Goal: Download file/media

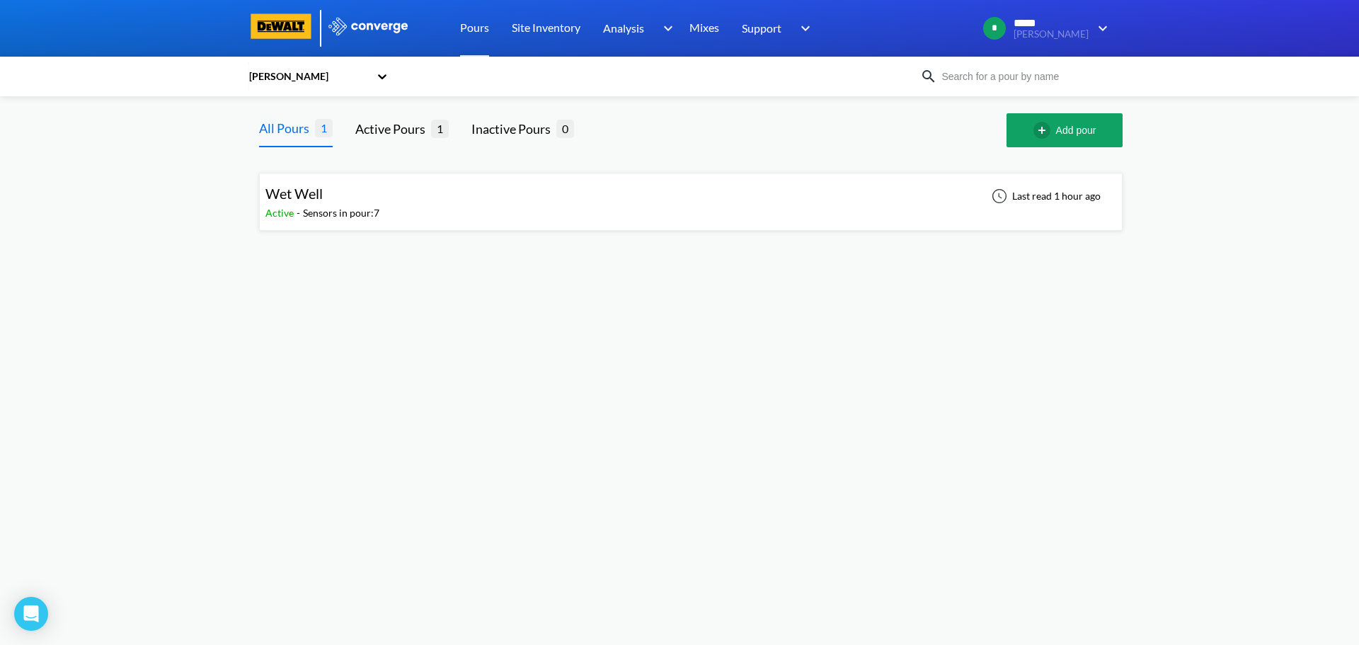
click at [391, 190] on div "Wet Well Active - Sensors in pour: 7 Last read 1 hour ago" at bounding box center [690, 201] width 851 height 45
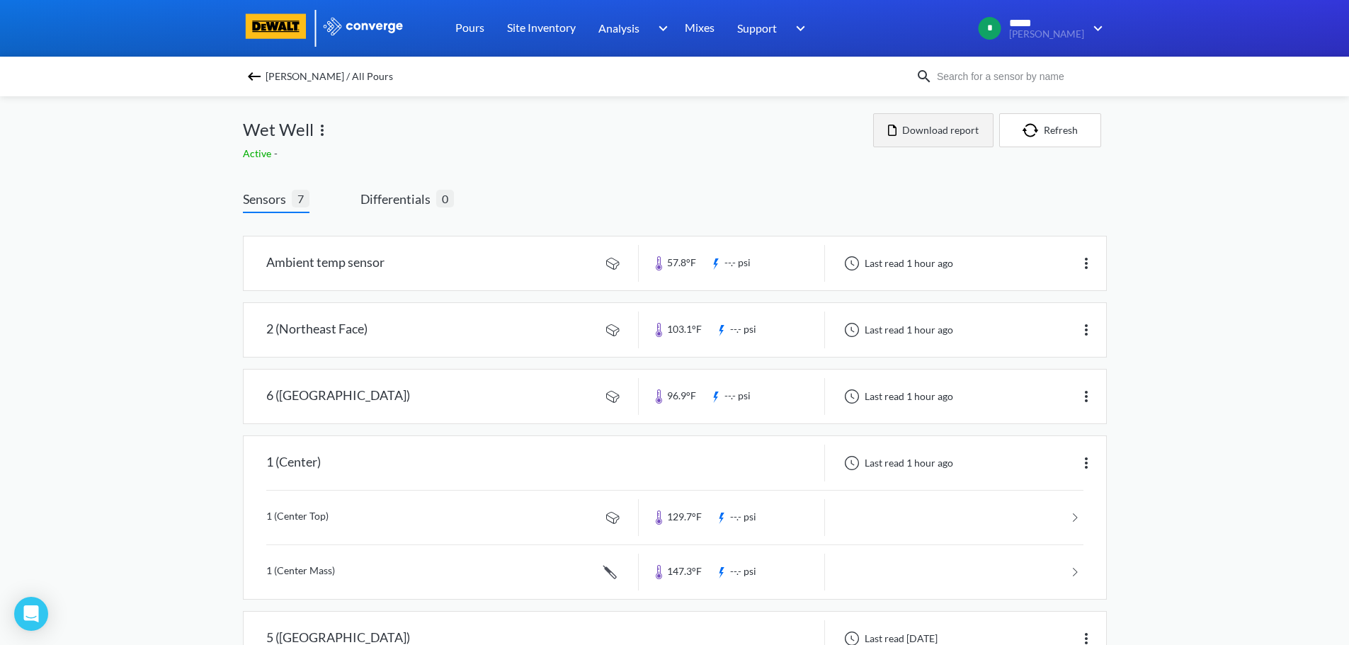
click at [908, 140] on button "Download report" at bounding box center [933, 130] width 120 height 34
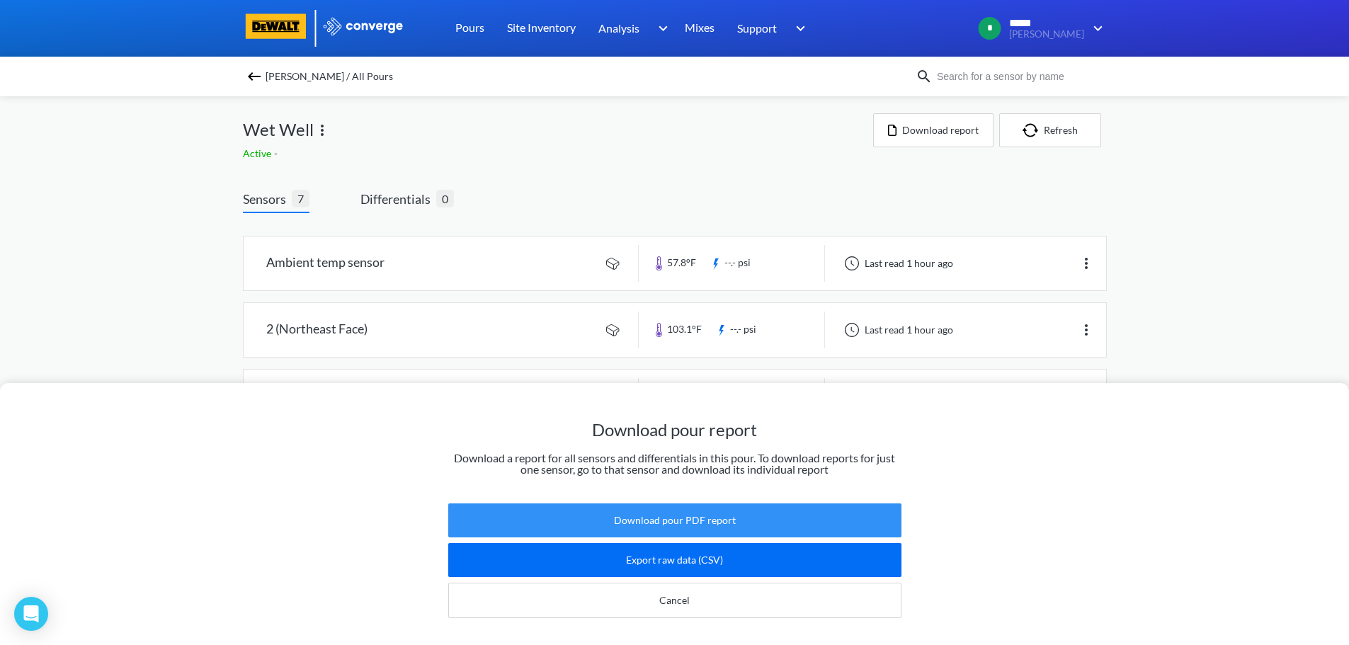
click at [680, 513] on button "Download pour PDF report" at bounding box center [674, 520] width 453 height 34
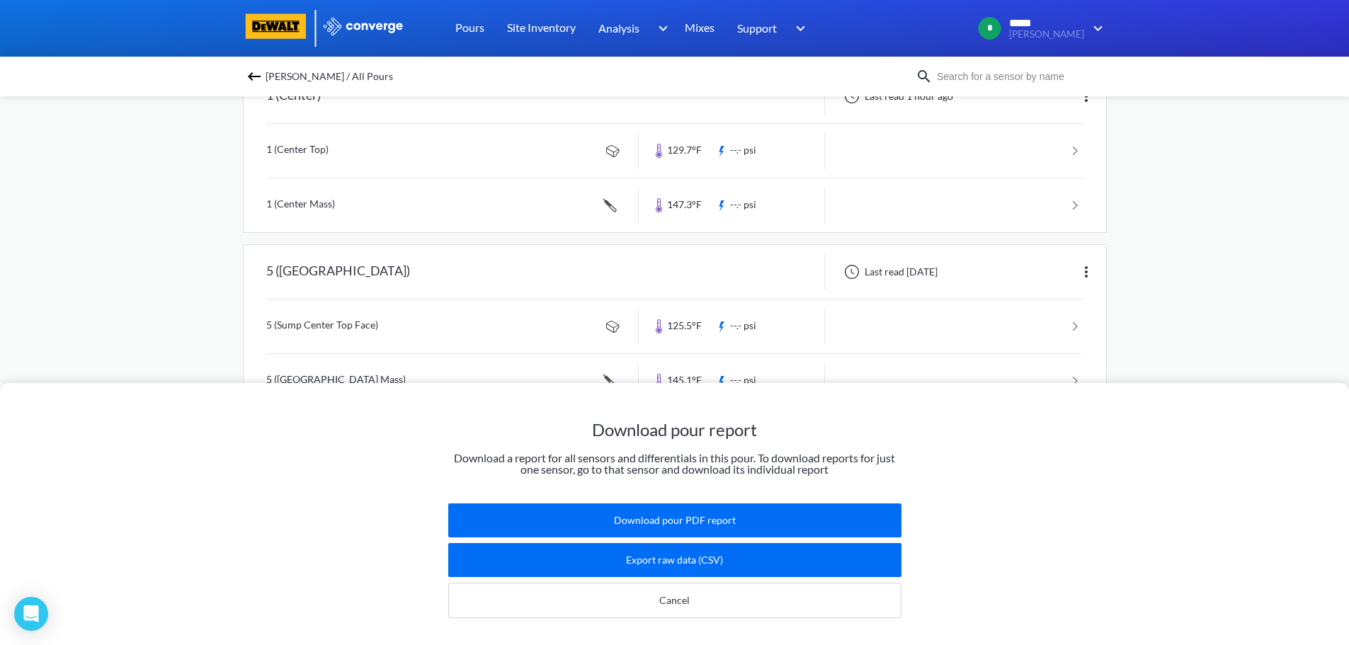
scroll to position [425, 0]
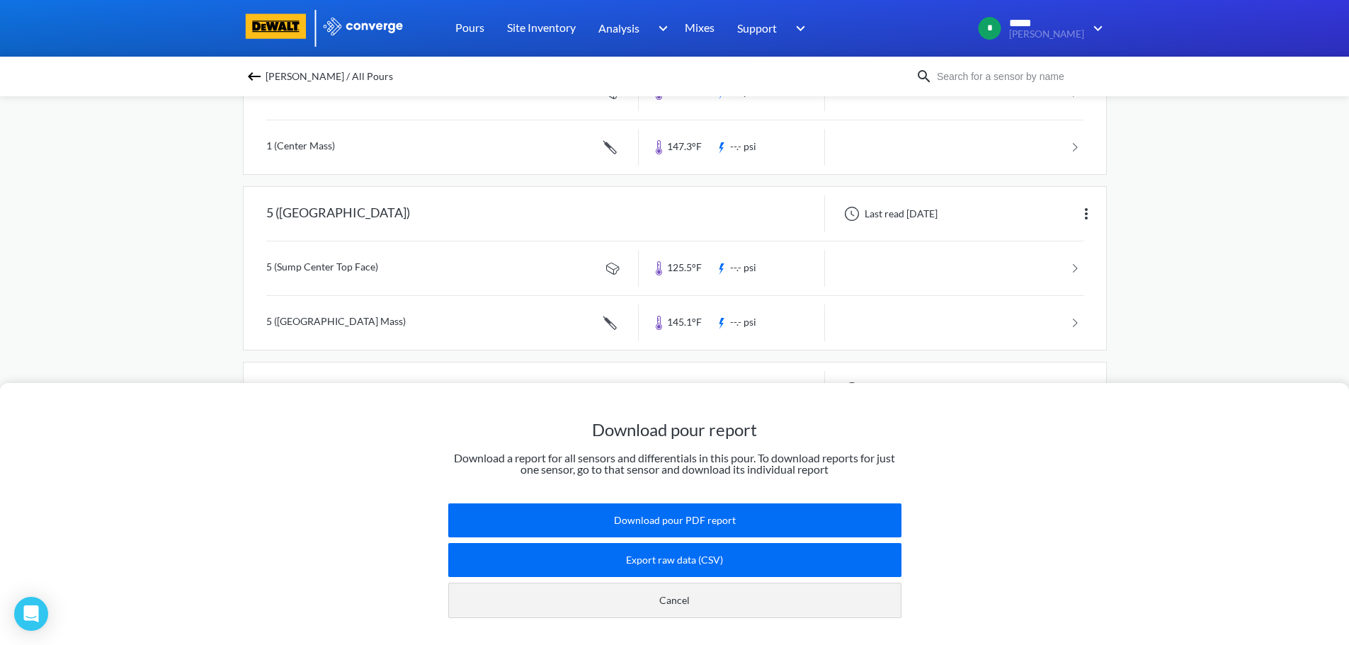
click at [695, 588] on button "Cancel" at bounding box center [674, 600] width 453 height 35
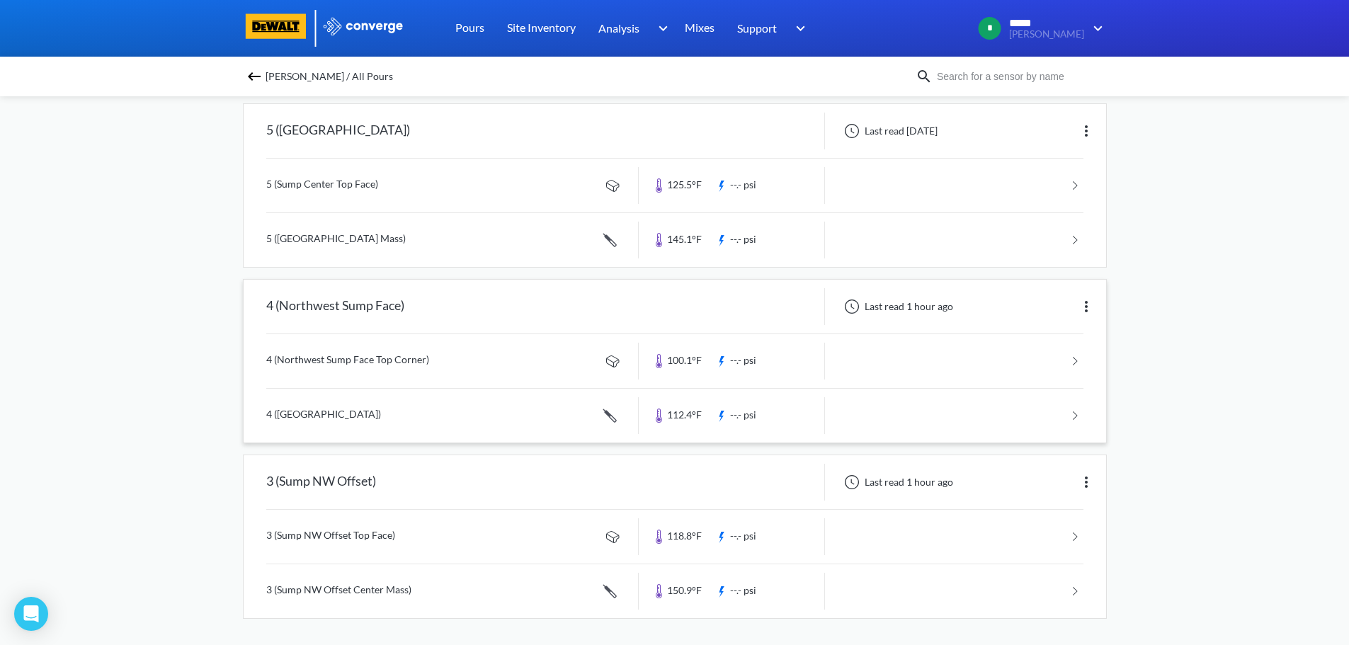
scroll to position [510, 0]
click at [349, 351] on link at bounding box center [674, 359] width 817 height 54
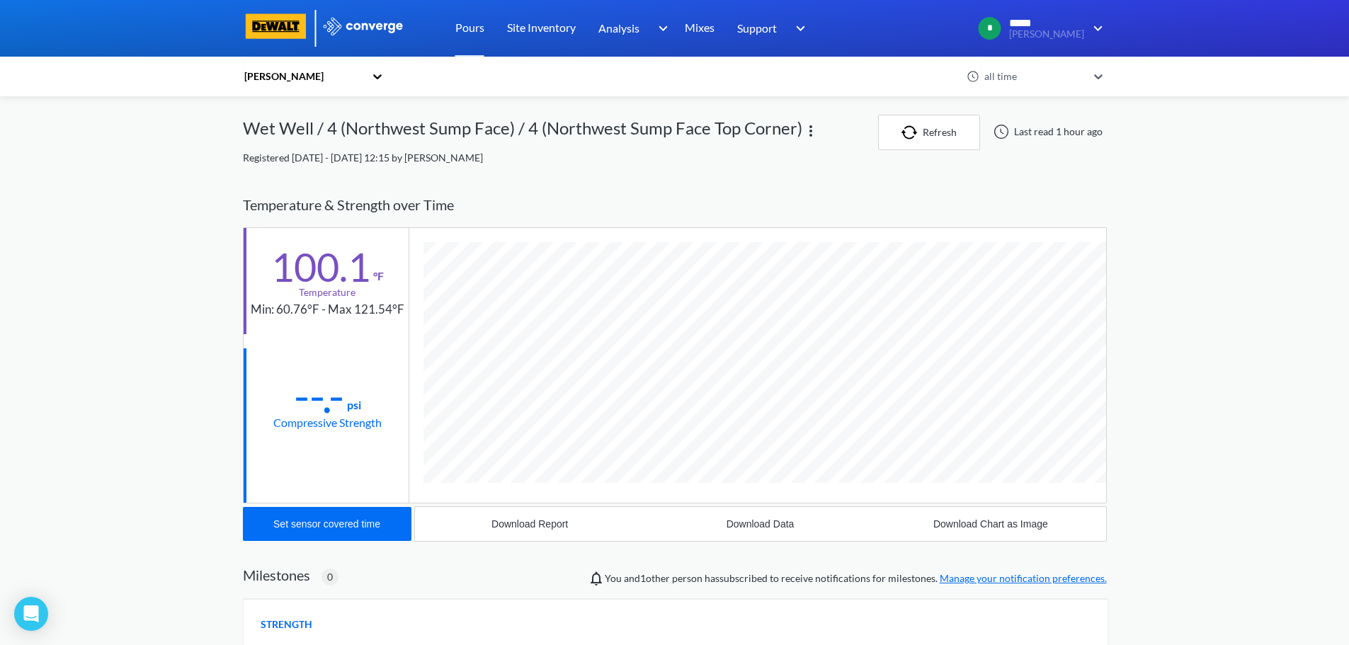
scroll to position [748, 864]
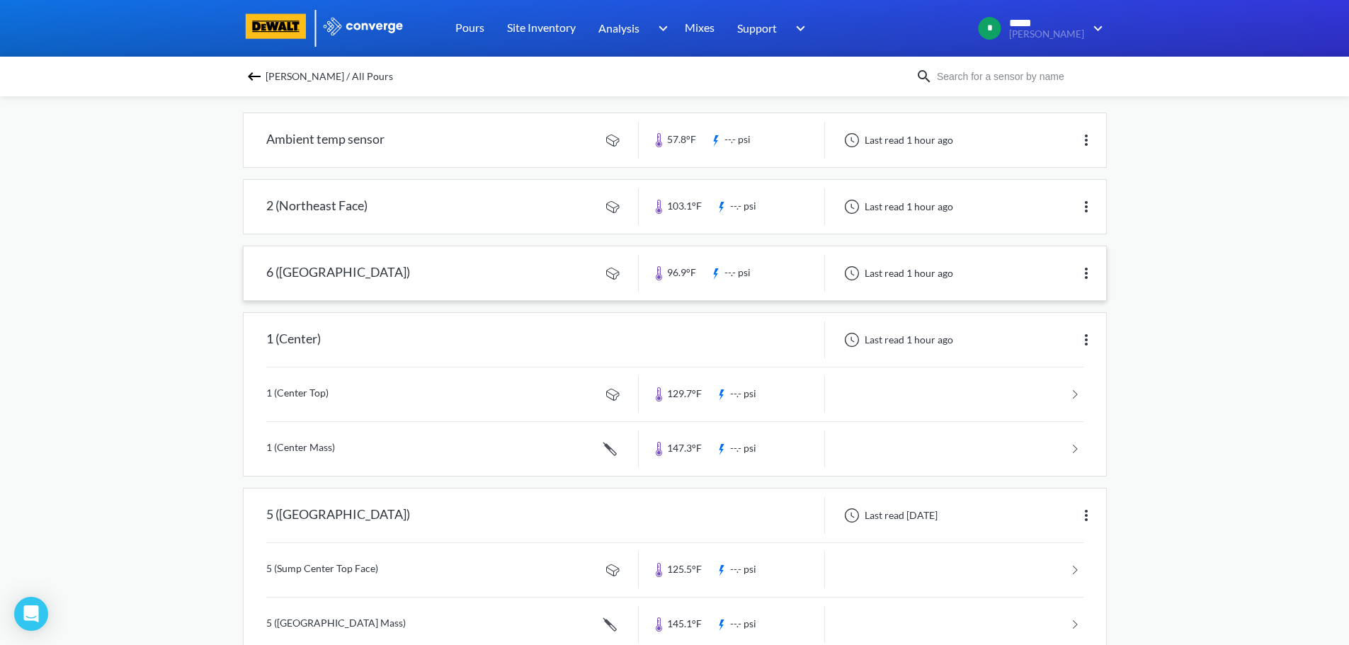
scroll to position [212, 0]
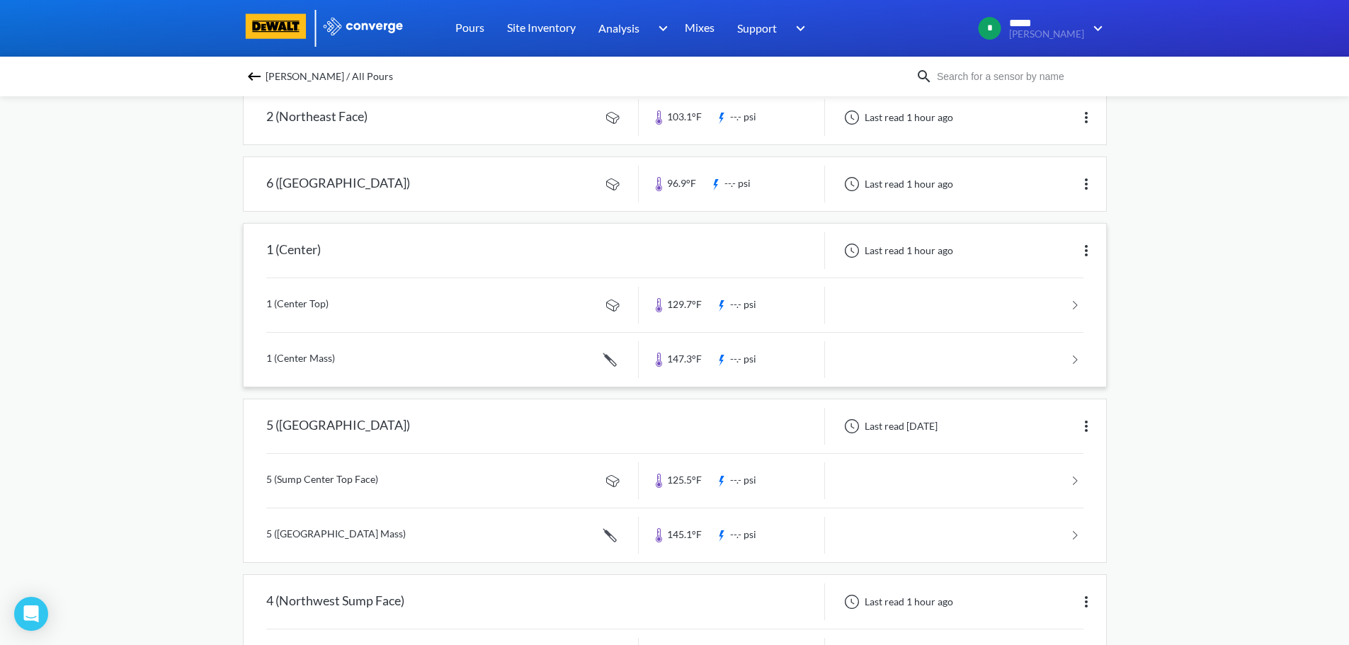
click at [445, 259] on div "1 (Center)" at bounding box center [441, 250] width 395 height 37
click at [319, 309] on link at bounding box center [674, 305] width 817 height 54
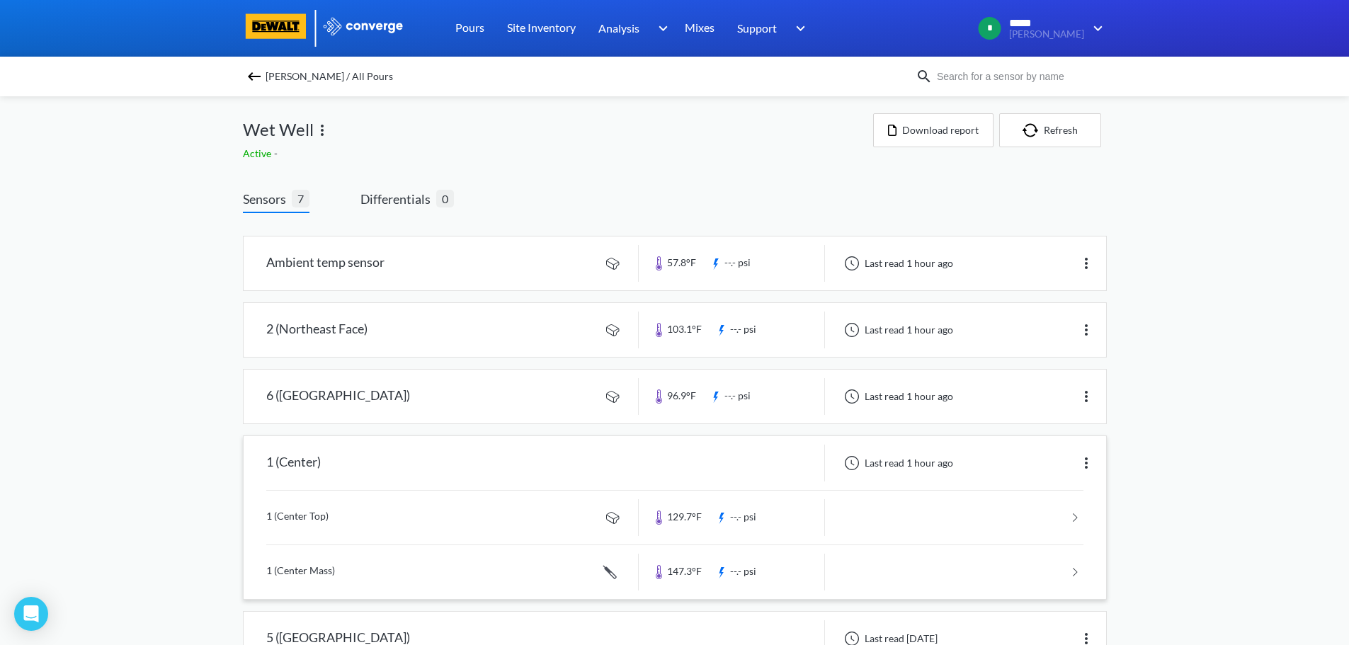
click at [369, 560] on link at bounding box center [674, 572] width 817 height 54
